Goal: Ask a question

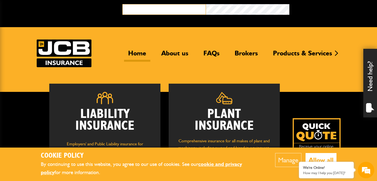
click at [135, 11] on input "email" at bounding box center [163, 9] width 83 height 11
type input "**********"
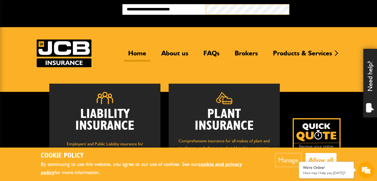
click at [289, 4] on button "Broker Login" at bounding box center [330, 8] width 83 height 8
type input "**********"
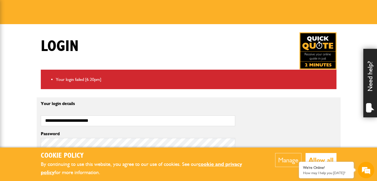
scroll to position [75, 0]
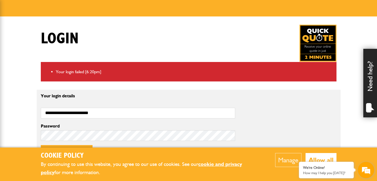
click at [363, 171] on em at bounding box center [365, 169] width 15 height 15
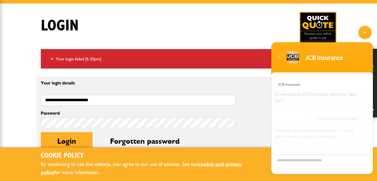
scroll to position [65, 0]
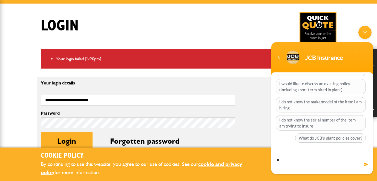
type textarea "*"
type textarea "**********"
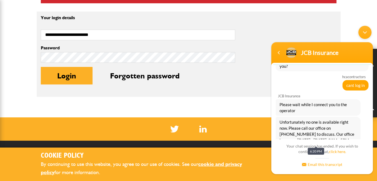
scroll to position [75, 0]
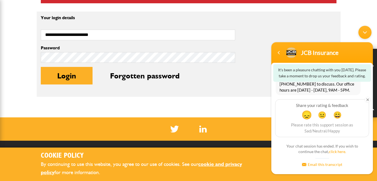
click at [308, 114] on span "😞" at bounding box center [306, 114] width 11 height 11
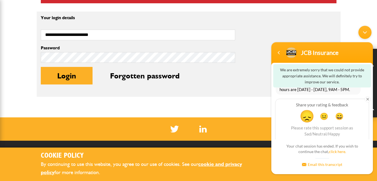
scroll to position [118, 0]
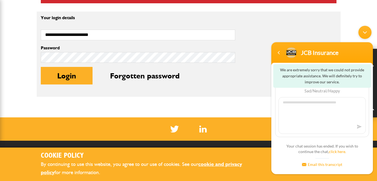
type textarea "*"
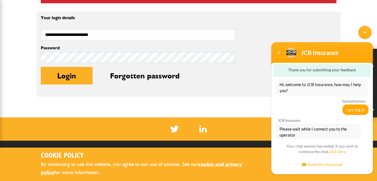
scroll to position [71, 0]
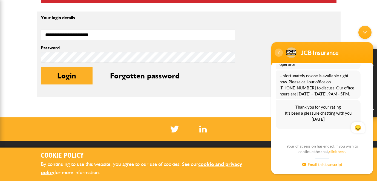
click at [279, 52] on div "Navigation go back" at bounding box center [278, 52] width 8 height 8
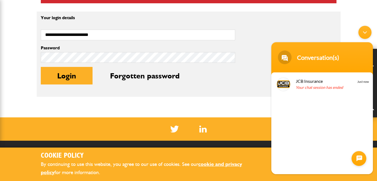
click at [366, 32] on div "Minimize live chat window" at bounding box center [364, 32] width 13 height 13
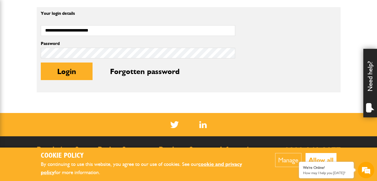
scroll to position [238, 0]
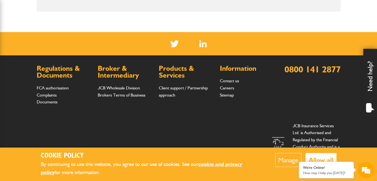
click at [316, 159] on button "Allow all" at bounding box center [320, 160] width 31 height 14
